Goal: Information Seeking & Learning: Learn about a topic

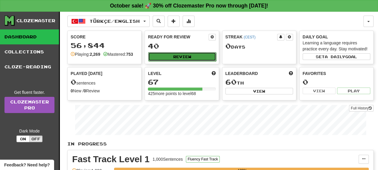
click at [174, 57] on button "Review" at bounding box center [182, 56] width 68 height 9
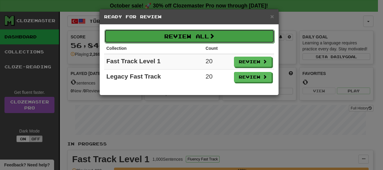
click at [193, 40] on button "Review All" at bounding box center [189, 36] width 170 height 14
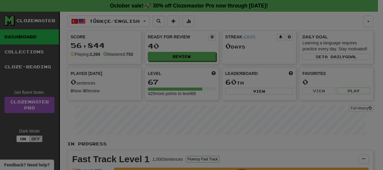
select select "**"
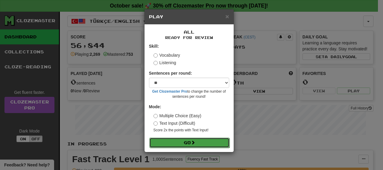
click at [195, 138] on button "Go" at bounding box center [189, 142] width 80 height 10
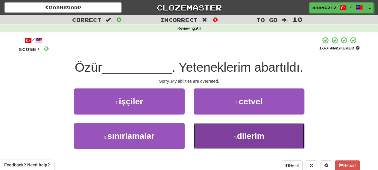
click at [287, 138] on button "4 . dilerim" at bounding box center [249, 136] width 111 height 26
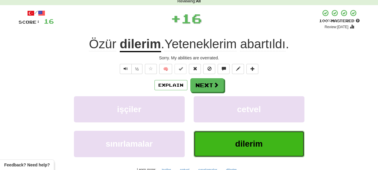
scroll to position [29, 0]
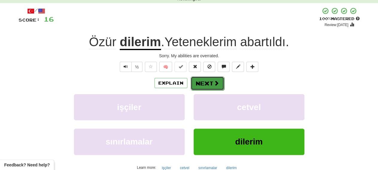
click at [216, 84] on span at bounding box center [216, 82] width 5 height 5
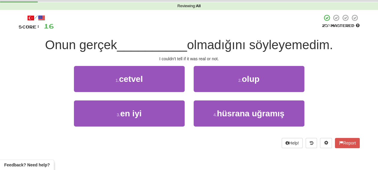
scroll to position [20, 0]
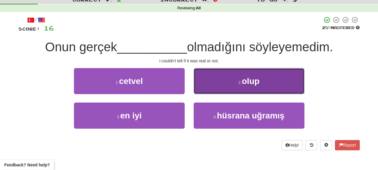
click at [248, 81] on span "olup" at bounding box center [251, 80] width 18 height 9
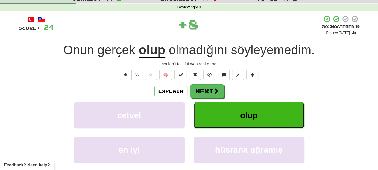
scroll to position [21, 0]
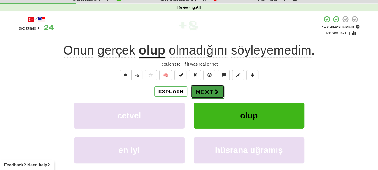
click at [220, 90] on button "Next" at bounding box center [208, 92] width 34 height 14
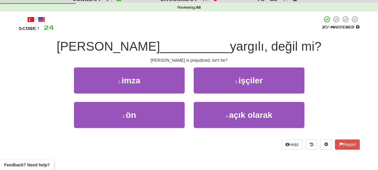
scroll to position [11, 0]
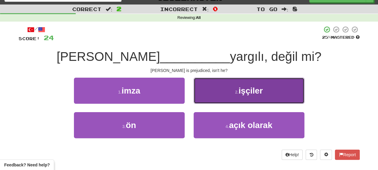
click at [240, 95] on button "2 . işçiler" at bounding box center [249, 91] width 111 height 26
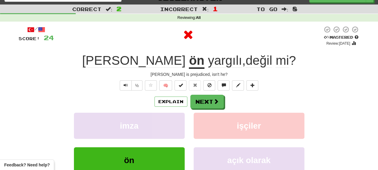
click at [189, 60] on u "ön" at bounding box center [196, 60] width 15 height 15
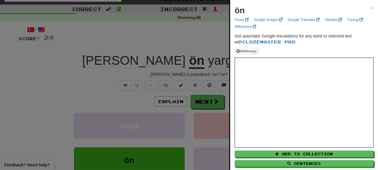
click at [213, 84] on div at bounding box center [189, 85] width 378 height 170
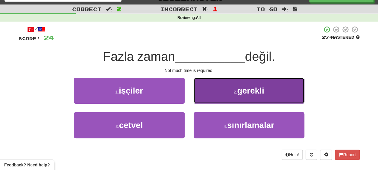
click at [245, 95] on span "gerekli" at bounding box center [250, 90] width 27 height 9
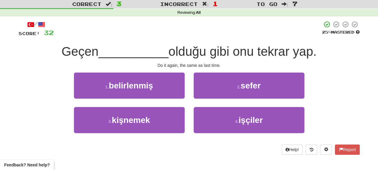
scroll to position [12, 0]
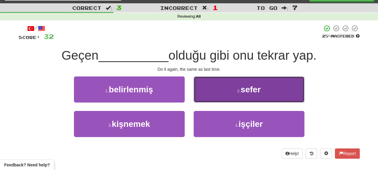
click at [225, 91] on button "2 . sefer" at bounding box center [249, 89] width 111 height 26
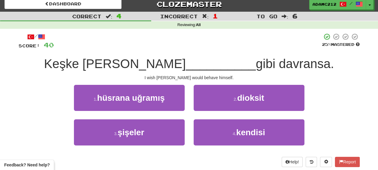
scroll to position [4, 0]
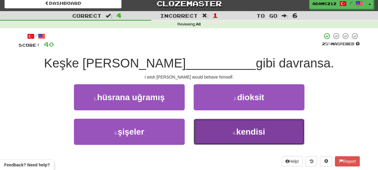
click at [270, 133] on button "4 . kendisi" at bounding box center [249, 132] width 111 height 26
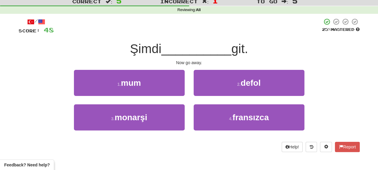
scroll to position [14, 0]
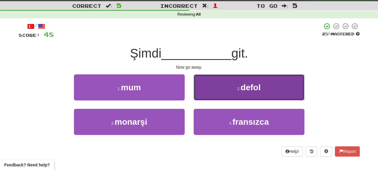
click at [261, 87] on span "defol" at bounding box center [251, 87] width 20 height 9
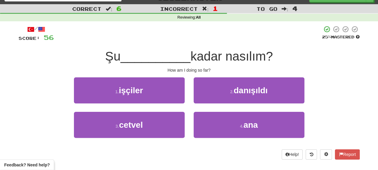
scroll to position [13, 0]
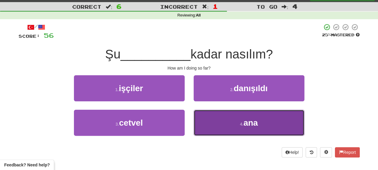
click at [249, 126] on span "ana" at bounding box center [250, 122] width 14 height 9
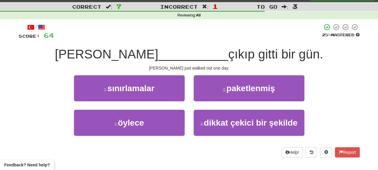
scroll to position [13, 0]
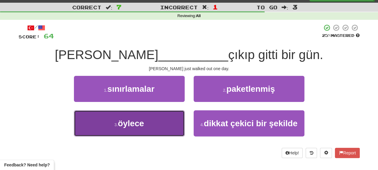
click at [161, 120] on button "3 . öylece" at bounding box center [129, 123] width 111 height 26
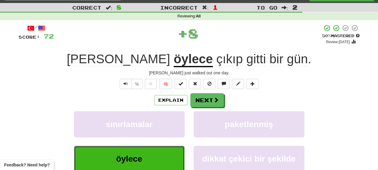
scroll to position [10, 0]
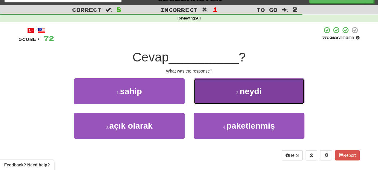
click at [261, 85] on button "2 . neydi" at bounding box center [249, 91] width 111 height 26
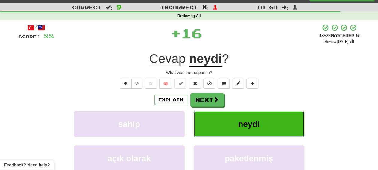
scroll to position [12, 0]
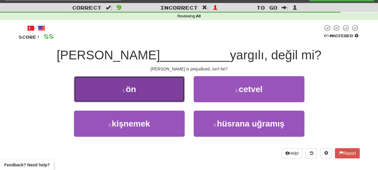
click at [150, 98] on button "1 . ön" at bounding box center [129, 89] width 111 height 26
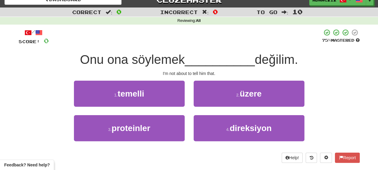
scroll to position [7, 0]
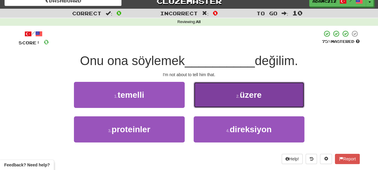
click at [242, 95] on span "üzere" at bounding box center [251, 94] width 22 height 9
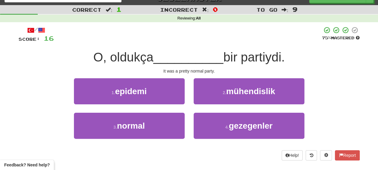
scroll to position [8, 0]
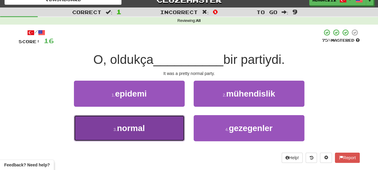
click at [149, 124] on button "3 . normal" at bounding box center [129, 128] width 111 height 26
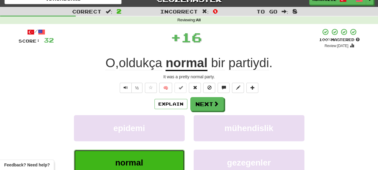
scroll to position [6, 0]
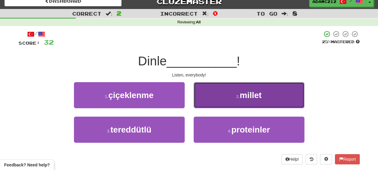
click at [228, 95] on button "2 . millet" at bounding box center [249, 95] width 111 height 26
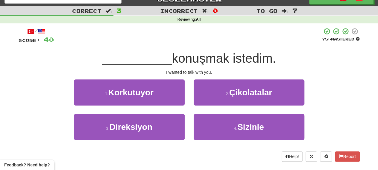
scroll to position [4, 0]
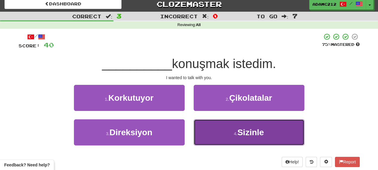
click at [258, 130] on span "Sizinle" at bounding box center [250, 132] width 27 height 9
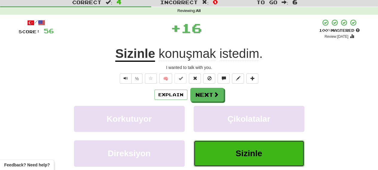
scroll to position [13, 0]
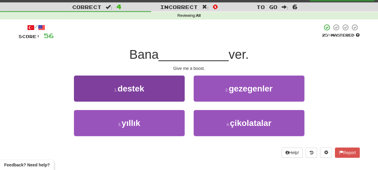
click at [149, 99] on button "1 . destek" at bounding box center [129, 88] width 111 height 26
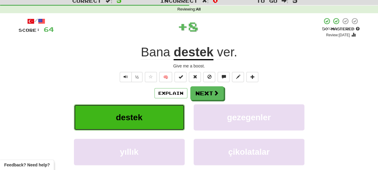
scroll to position [12, 0]
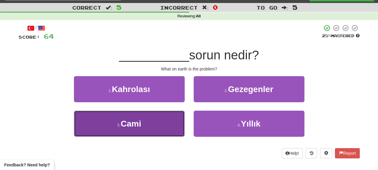
click at [170, 120] on button "3 . Cami" at bounding box center [129, 123] width 111 height 26
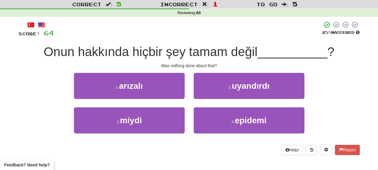
scroll to position [13, 0]
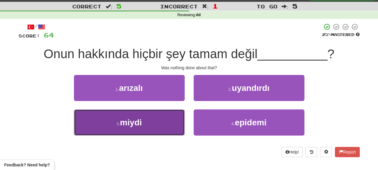
click at [178, 123] on button "3 . miydi" at bounding box center [129, 122] width 111 height 26
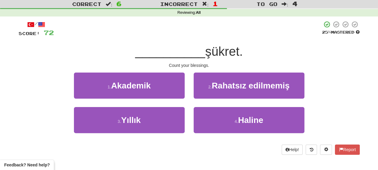
scroll to position [14, 0]
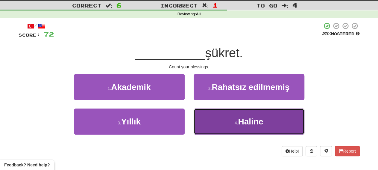
click at [247, 114] on button "4 . Haline" at bounding box center [249, 121] width 111 height 26
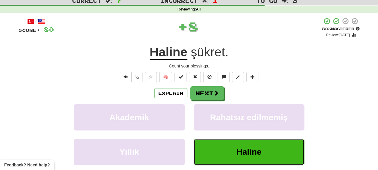
scroll to position [17, 0]
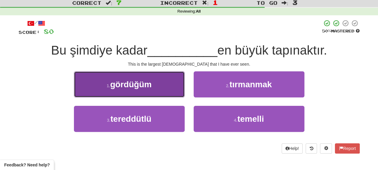
click at [160, 75] on button "1 . gördüğüm" at bounding box center [129, 84] width 111 height 26
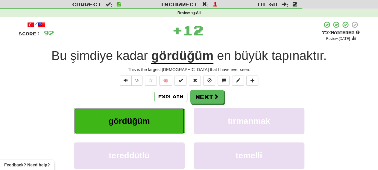
scroll to position [14, 0]
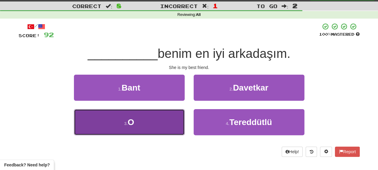
click at [134, 119] on span "O" at bounding box center [131, 121] width 7 height 9
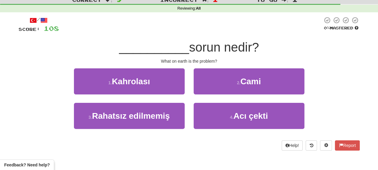
scroll to position [16, 0]
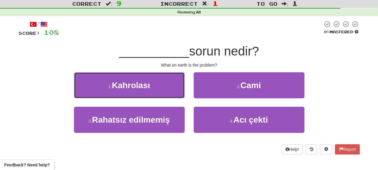
click at [150, 85] on span "Kahrolası" at bounding box center [131, 85] width 38 height 9
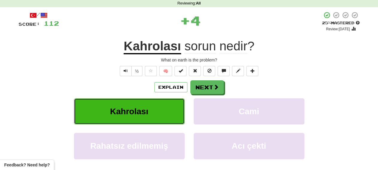
scroll to position [14, 0]
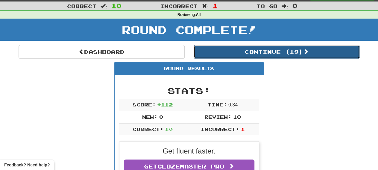
click at [319, 54] on button "Continue ( 19 )" at bounding box center [277, 52] width 166 height 14
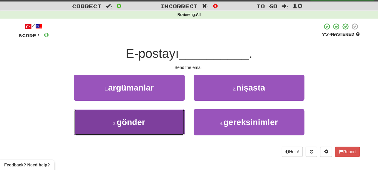
click at [152, 120] on button "3 . gönder" at bounding box center [129, 122] width 111 height 26
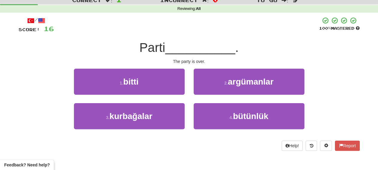
scroll to position [15, 0]
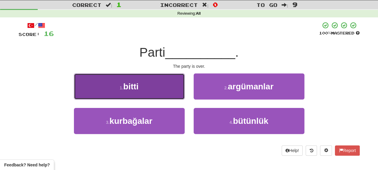
click at [155, 84] on button "1 . bitti" at bounding box center [129, 86] width 111 height 26
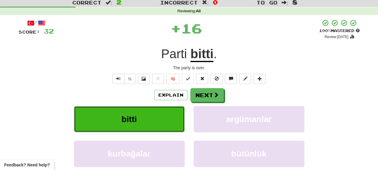
scroll to position [17, 0]
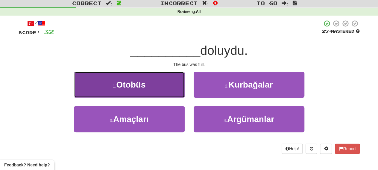
click at [139, 84] on span "Otobüs" at bounding box center [130, 84] width 29 height 9
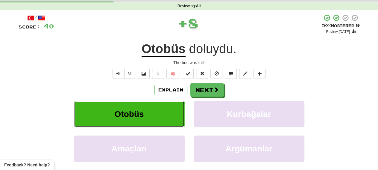
scroll to position [20, 0]
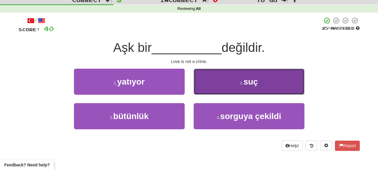
click at [221, 80] on button "2 . suç" at bounding box center [249, 82] width 111 height 26
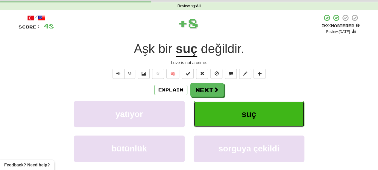
scroll to position [22, 0]
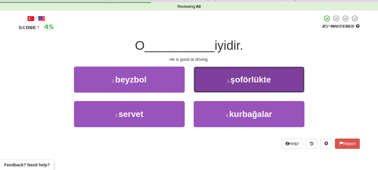
click at [216, 90] on button "2 . şoförlükte" at bounding box center [249, 79] width 111 height 26
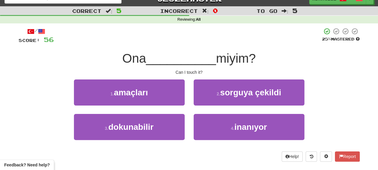
scroll to position [5, 0]
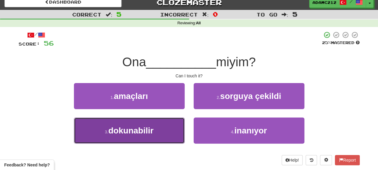
click at [165, 121] on button "3 . dokunabilir" at bounding box center [129, 130] width 111 height 26
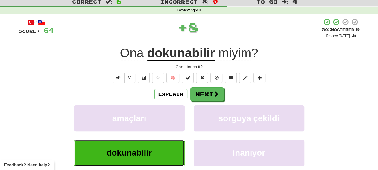
scroll to position [14, 0]
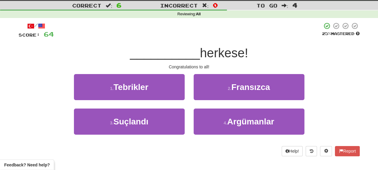
click at [160, 104] on div "1 . Tebrikler" at bounding box center [129, 91] width 120 height 34
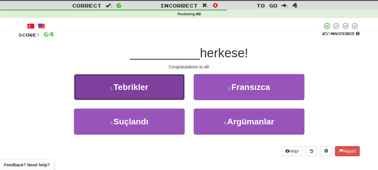
click at [165, 92] on button "1 . Tebrikler" at bounding box center [129, 87] width 111 height 26
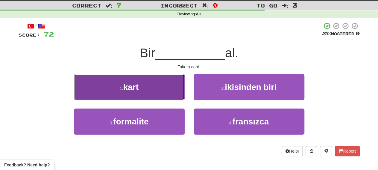
click at [171, 85] on button "1 . kart" at bounding box center [129, 87] width 111 height 26
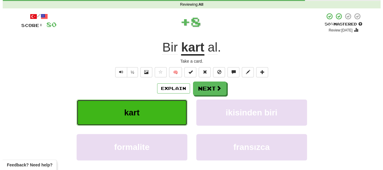
scroll to position [13, 0]
